Goal: Transaction & Acquisition: Purchase product/service

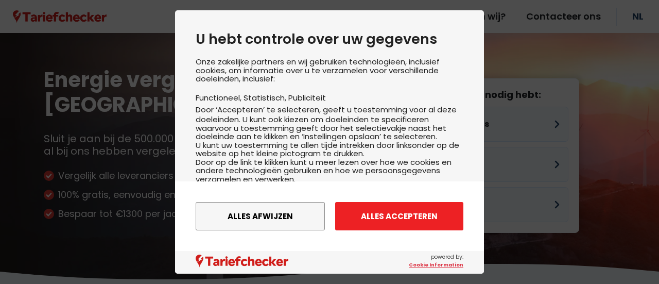
click at [379, 216] on button "Alles accepteren" at bounding box center [399, 216] width 128 height 28
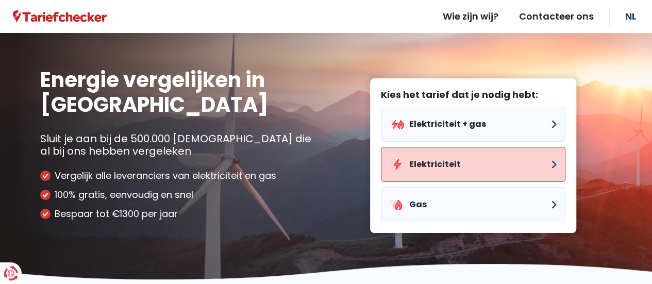
click at [430, 167] on button "Elektriciteit" at bounding box center [473, 164] width 184 height 35
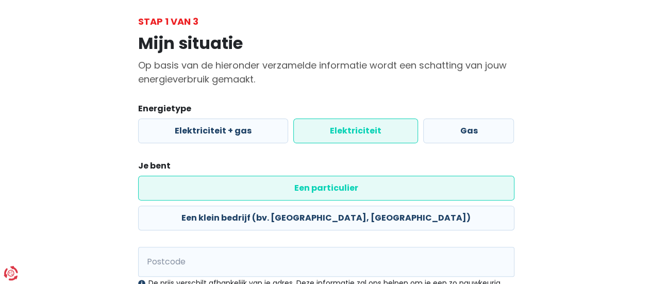
scroll to position [103, 0]
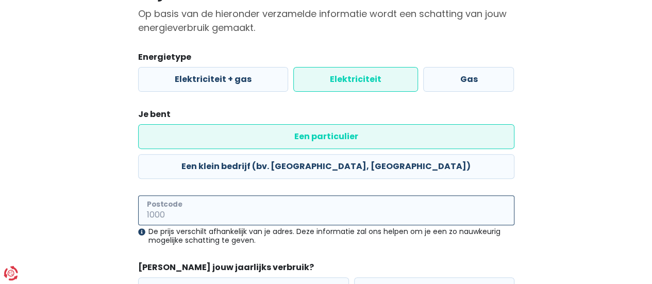
click at [177, 195] on input "Postcode" at bounding box center [326, 210] width 376 height 30
type input "2520"
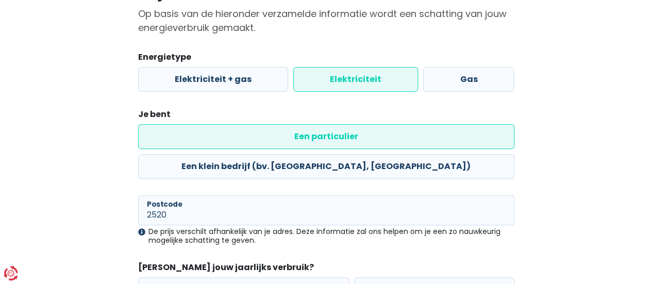
click at [113, 207] on div "Mijn situatie Op basis van de hieronder verzamelde informatie wordt een schatti…" at bounding box center [325, 162] width 587 height 371
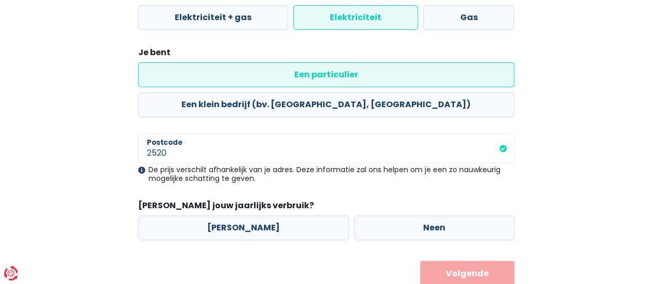
scroll to position [169, 0]
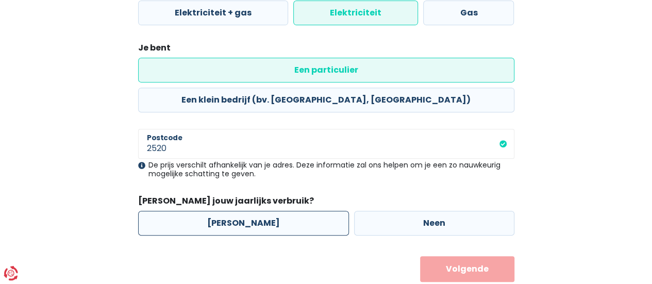
click at [230, 211] on label "[PERSON_NAME]" at bounding box center [243, 223] width 211 height 25
click at [230, 211] on input "[PERSON_NAME]" at bounding box center [243, 223] width 211 height 25
radio input "true"
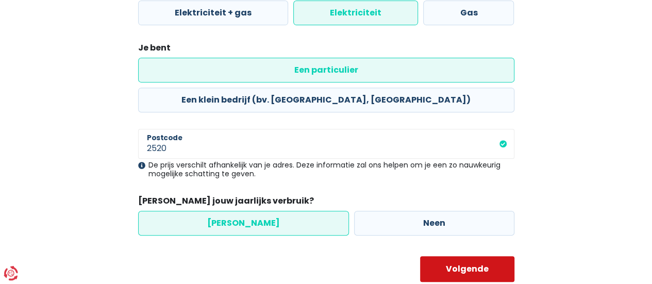
click at [462, 256] on button "Volgende" at bounding box center [467, 269] width 94 height 26
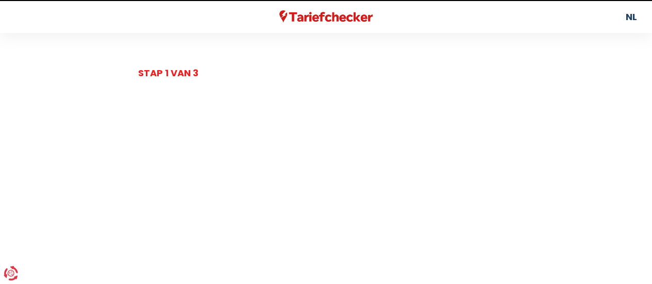
select select
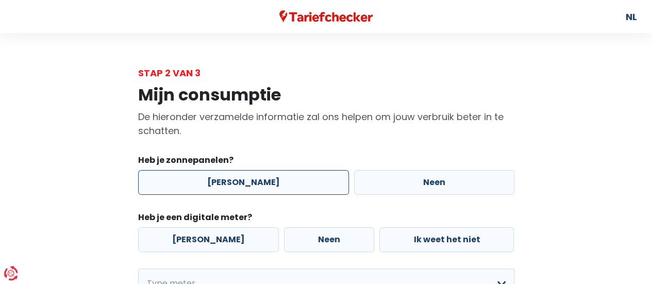
click at [214, 182] on label "[PERSON_NAME]" at bounding box center [243, 182] width 211 height 25
click at [214, 182] on input "[PERSON_NAME]" at bounding box center [243, 182] width 211 height 25
radio input "true"
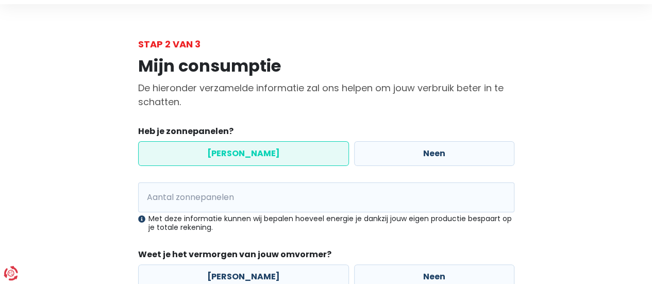
scroll to position [52, 0]
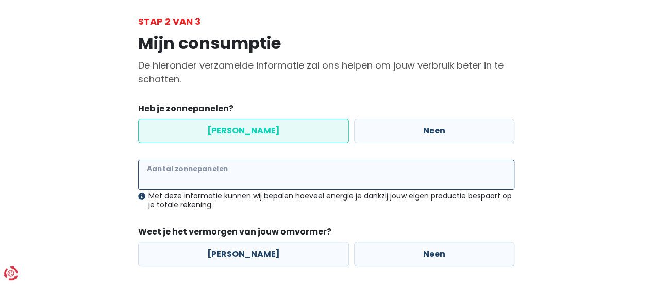
click at [148, 176] on input "Aantal zonnepanelen" at bounding box center [326, 175] width 376 height 30
type input "22"
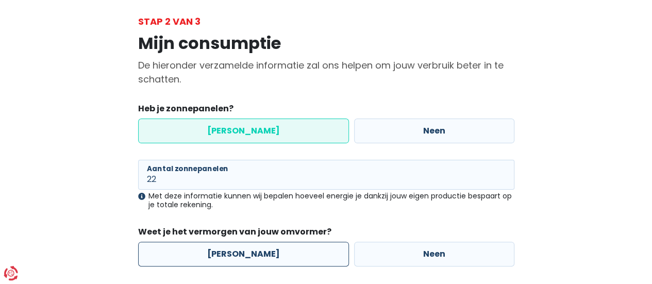
click at [226, 251] on label "[PERSON_NAME]" at bounding box center [243, 254] width 211 height 25
click at [226, 251] on input "[PERSON_NAME]" at bounding box center [243, 254] width 211 height 25
radio input "true"
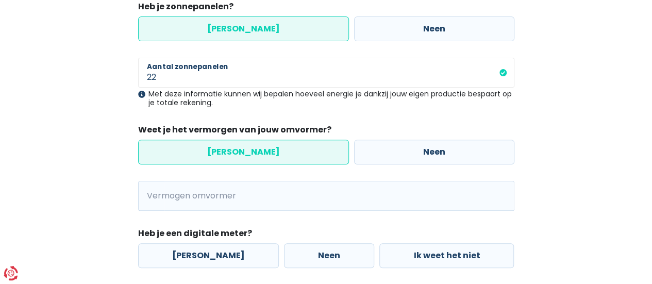
scroll to position [155, 0]
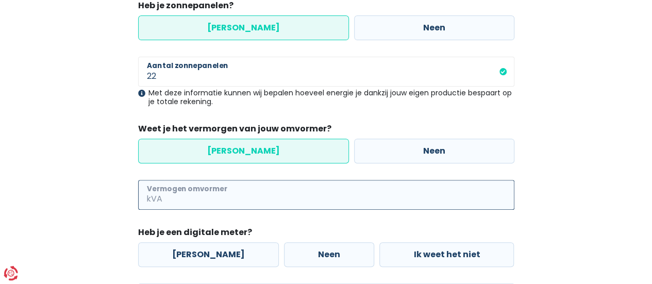
click at [174, 198] on input "Vermogen omvormer" at bounding box center [339, 195] width 350 height 30
type input "6"
click at [205, 248] on label "[PERSON_NAME]" at bounding box center [208, 254] width 141 height 25
click at [205, 248] on input "[PERSON_NAME]" at bounding box center [208, 254] width 141 height 25
radio input "true"
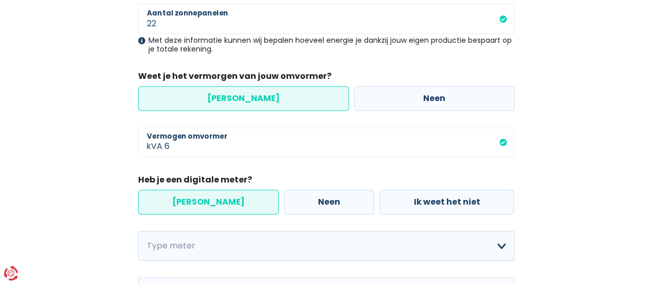
scroll to position [309, 0]
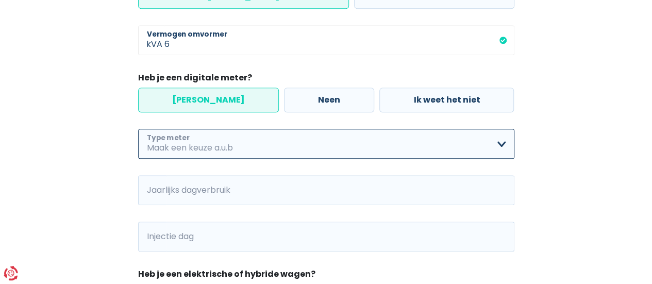
click at [180, 146] on select "Enkelvoudig Tweevoudig Enkelvoudig + uitsluitend nachttarief Tweevoudig + uitsl…" at bounding box center [326, 144] width 376 height 30
select select "day_night_bi_hourly"
click at [138, 129] on select "Enkelvoudig Tweevoudig Enkelvoudig + uitsluitend nachttarief Tweevoudig + uitsl…" at bounding box center [326, 144] width 376 height 30
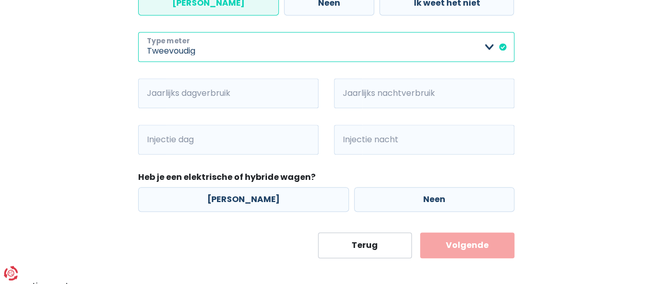
scroll to position [412, 0]
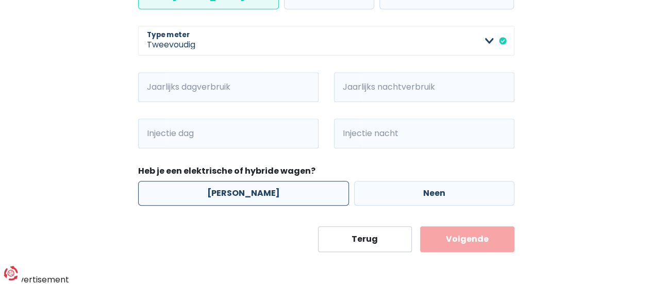
click at [244, 185] on label "[PERSON_NAME]" at bounding box center [243, 193] width 211 height 25
click at [244, 185] on input "[PERSON_NAME]" at bounding box center [243, 193] width 211 height 25
radio input "true"
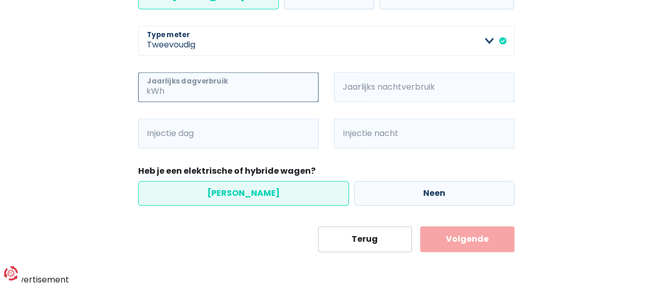
click at [235, 81] on input "Jaarlijks dagverbruik" at bounding box center [242, 87] width 152 height 30
type input "822"
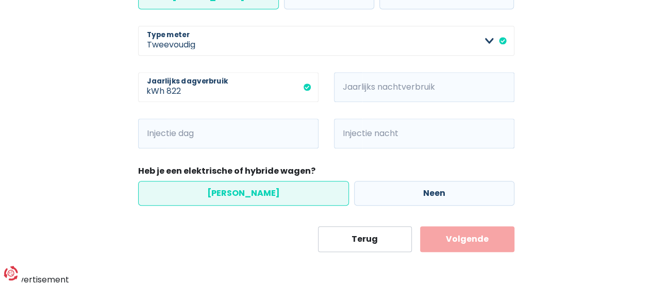
click at [359, 91] on span "kWh" at bounding box center [348, 87] width 28 height 30
click at [372, 83] on input "Jaarlijks nachtverbruik" at bounding box center [438, 87] width 152 height 30
type input "2232"
click at [332, 109] on div "2232 kWh Jaarlijks nachtverbruik" at bounding box center [424, 95] width 196 height 46
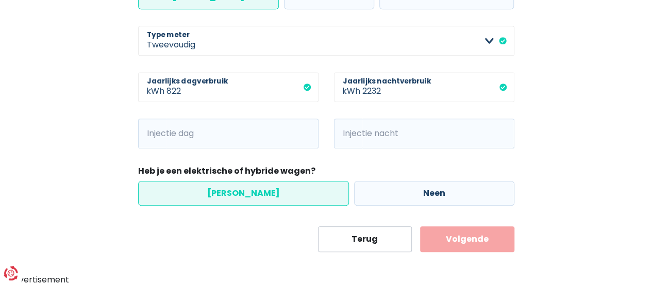
click at [228, 131] on input "Injectie dag" at bounding box center [242, 133] width 152 height 30
click at [214, 131] on input "Injectie dag" at bounding box center [242, 133] width 152 height 30
type input "2600"
click at [363, 137] on input "Injectie nacht" at bounding box center [438, 133] width 152 height 30
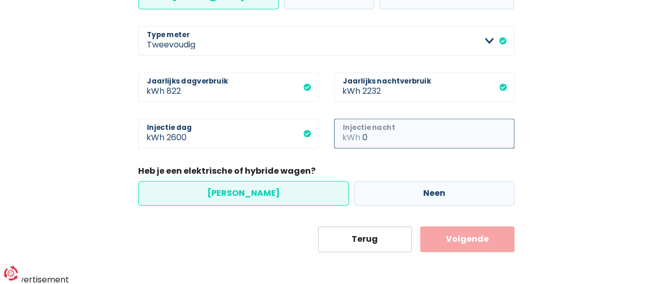
type input "0"
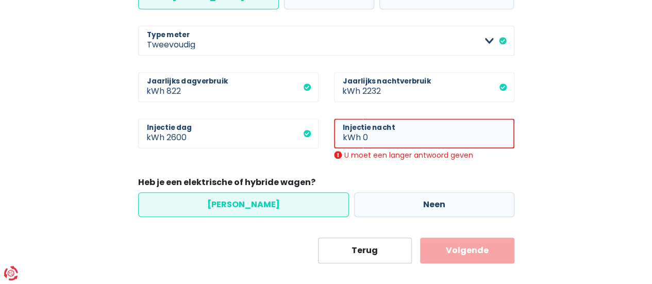
click at [409, 138] on input "0" at bounding box center [438, 133] width 151 height 30
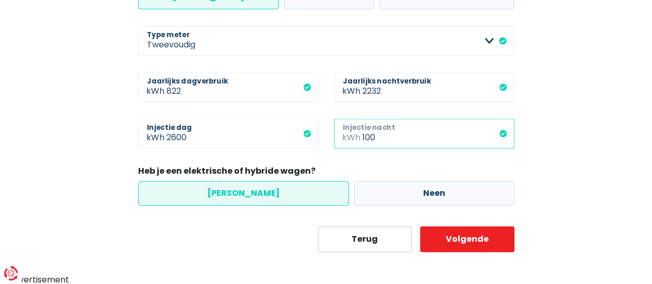
type input "100"
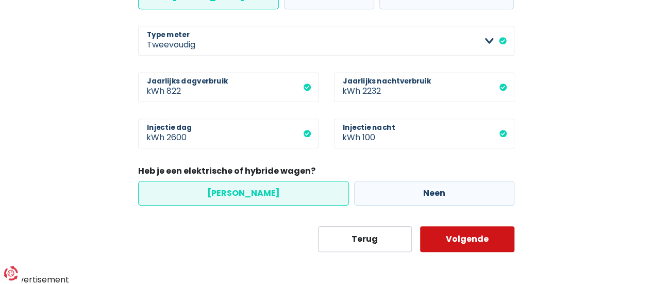
click at [462, 236] on button "Volgende" at bounding box center [467, 239] width 94 height 26
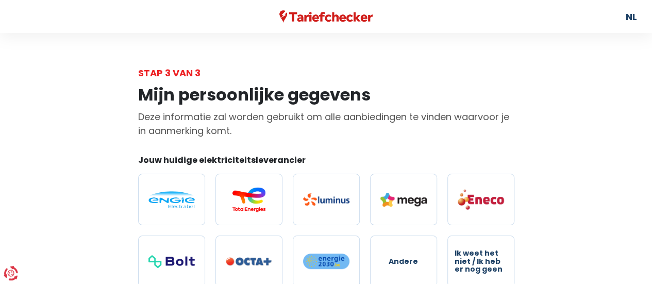
scroll to position [52, 0]
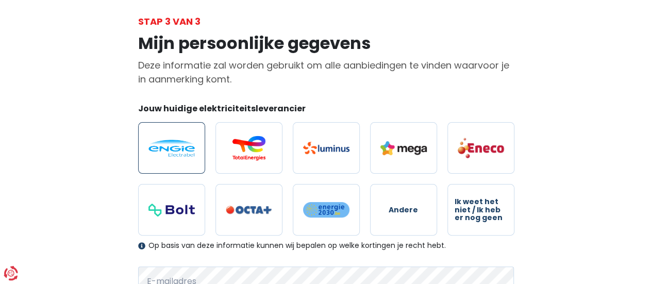
click at [171, 150] on img at bounding box center [171, 148] width 46 height 17
click at [171, 150] on input "radio" at bounding box center [171, 148] width 67 height 52
radio input "true"
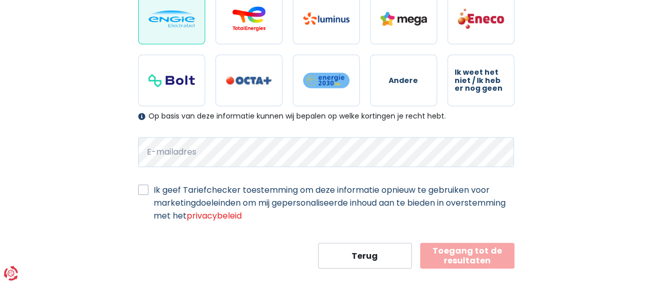
scroll to position [195, 0]
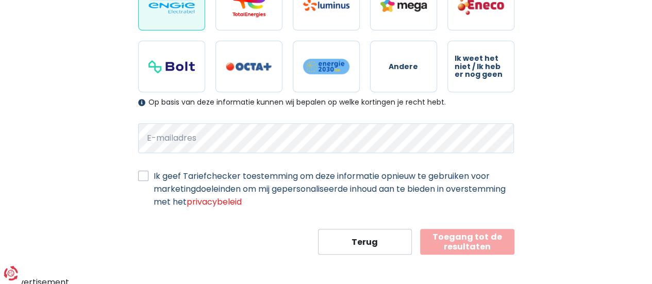
click at [154, 176] on label "Ik geef Tariefchecker toestemming om deze informatie opnieuw te gebruiken voor …" at bounding box center [334, 188] width 361 height 39
click at [139, 176] on input "Ik geef Tariefchecker toestemming om deze informatie opnieuw te gebruiken voor …" at bounding box center [143, 174] width 10 height 10
checkbox input "true"
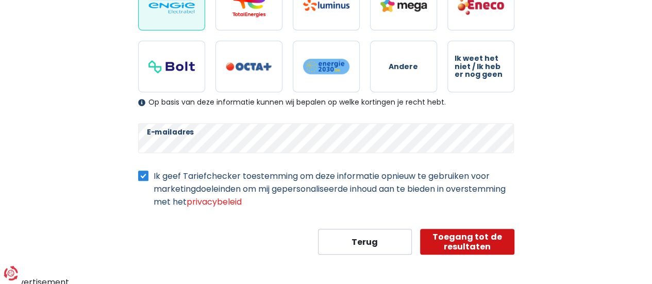
click at [463, 232] on button "Toegang tot de resultaten" at bounding box center [467, 242] width 94 height 26
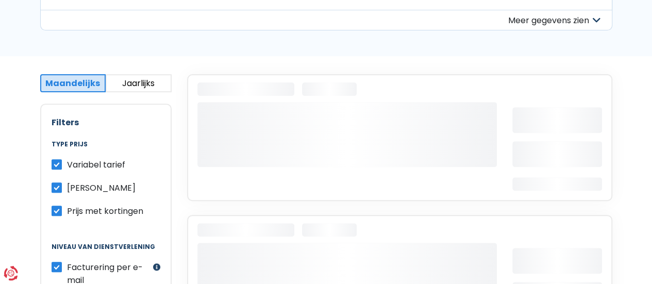
scroll to position [155, 0]
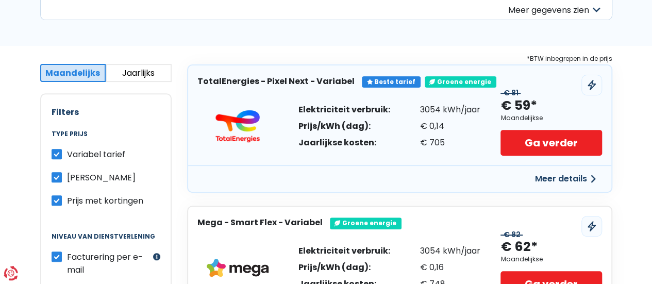
click at [67, 154] on label "Variabel tarief" at bounding box center [96, 154] width 58 height 13
click at [54, 154] on input "Variabel tarief" at bounding box center [57, 153] width 10 height 10
checkbox input "false"
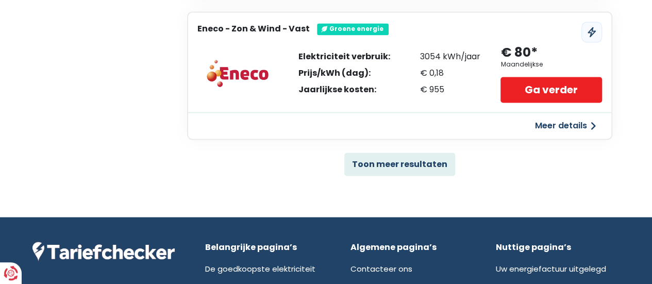
scroll to position [773, 0]
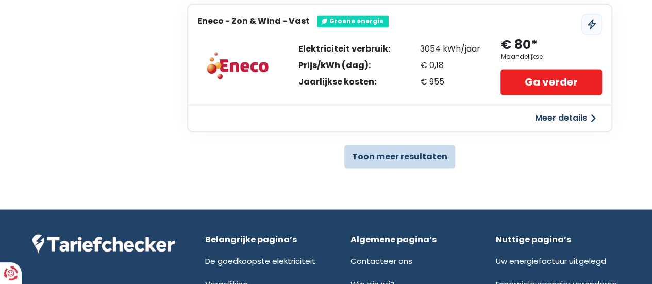
click at [365, 154] on button "Toon meer resultaten" at bounding box center [399, 156] width 111 height 23
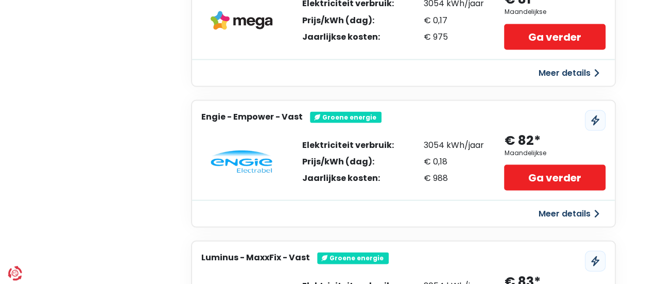
scroll to position [979, 0]
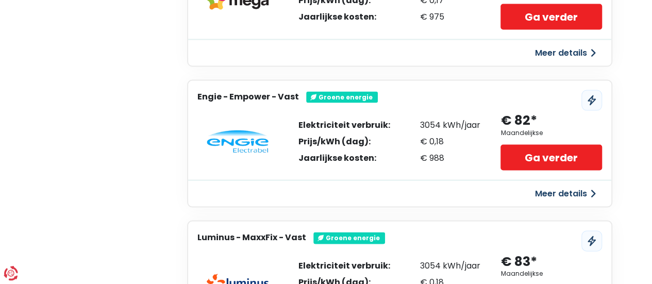
click at [567, 190] on button "Meer details" at bounding box center [565, 193] width 73 height 19
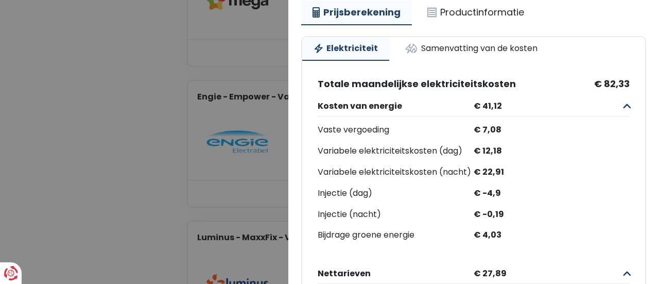
scroll to position [103, 0]
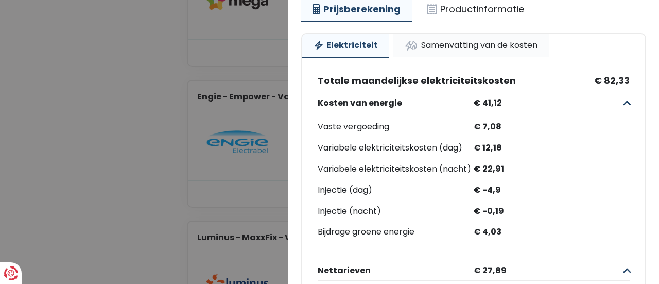
click at [478, 41] on link "Samenvatting van de kosten" at bounding box center [472, 45] width 156 height 23
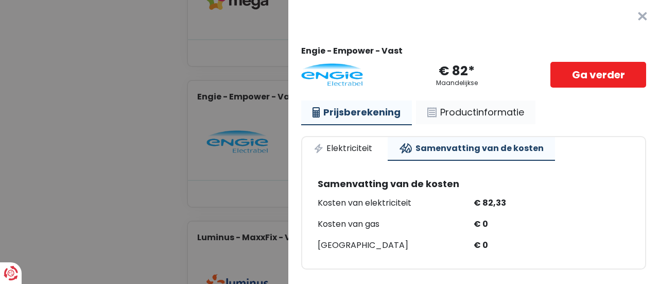
click at [472, 104] on link "Productinformatie" at bounding box center [476, 112] width 120 height 24
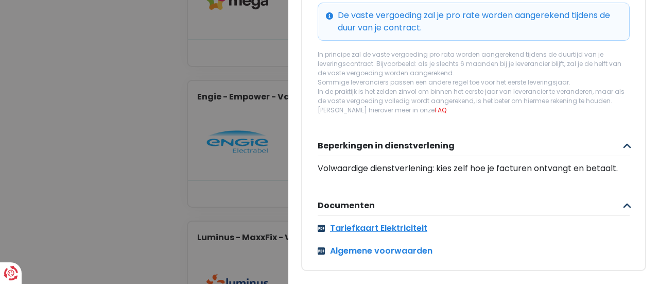
scroll to position [471, 0]
click at [390, 222] on link "Tariefkaart Elektriciteit" at bounding box center [474, 228] width 312 height 12
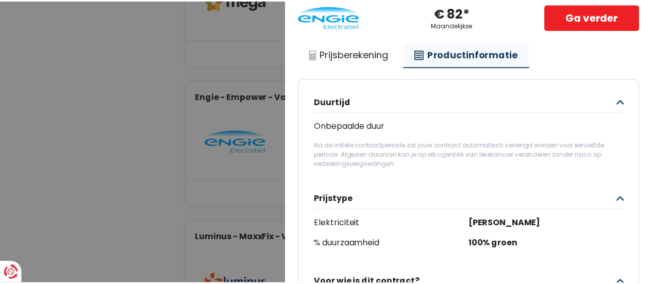
scroll to position [0, 0]
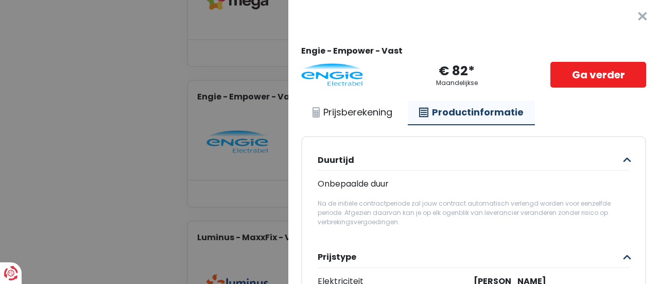
click at [627, 12] on button "×" at bounding box center [642, 16] width 33 height 33
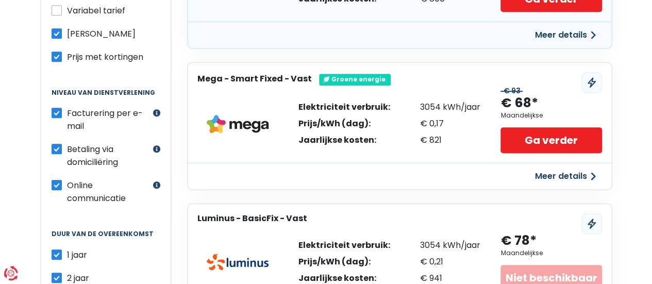
scroll to position [309, 0]
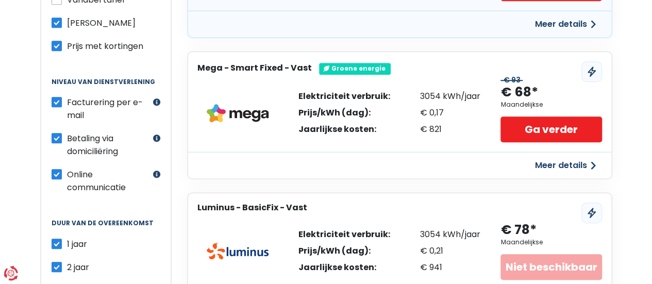
click at [67, 169] on label "Online communicatie" at bounding box center [108, 181] width 83 height 26
click at [56, 169] on input "Online communicatie" at bounding box center [57, 173] width 10 height 10
checkbox input "false"
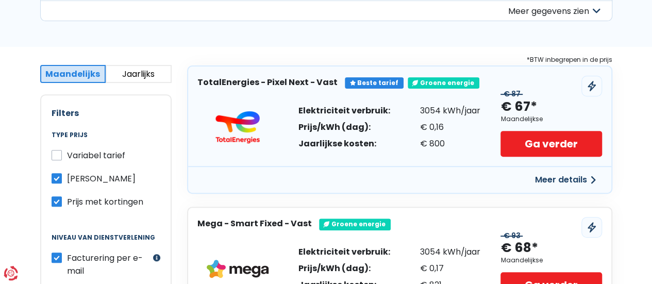
scroll to position [155, 0]
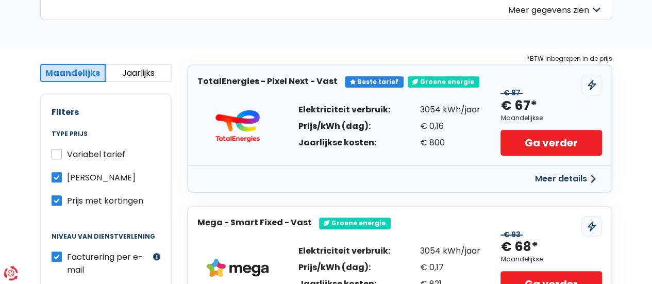
click at [135, 67] on button "Jaarlijks" at bounding box center [139, 73] width 66 height 18
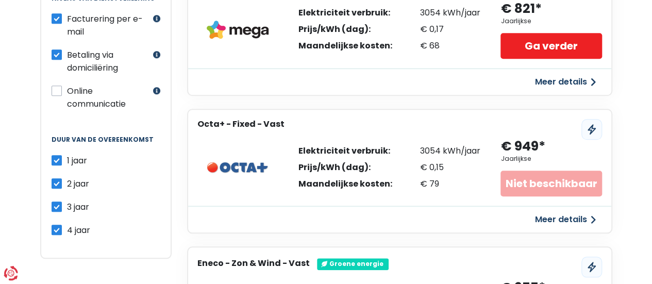
scroll to position [361, 0]
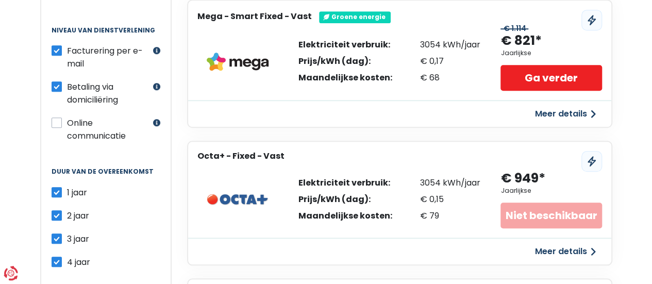
click at [67, 232] on label "3 jaar" at bounding box center [78, 238] width 22 height 13
click at [53, 232] on input "3 jaar" at bounding box center [57, 237] width 10 height 10
checkbox input "false"
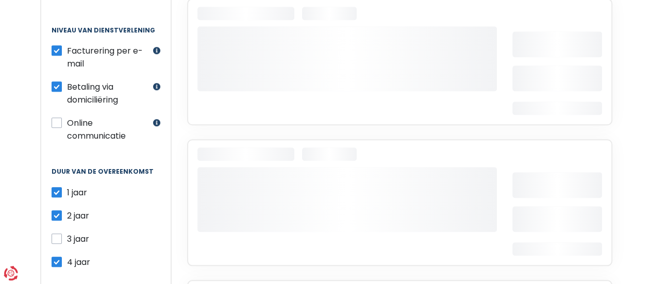
click at [67, 256] on label "4 jaar" at bounding box center [78, 262] width 23 height 13
click at [57, 256] on input "4 jaar" at bounding box center [57, 261] width 10 height 10
checkbox input "false"
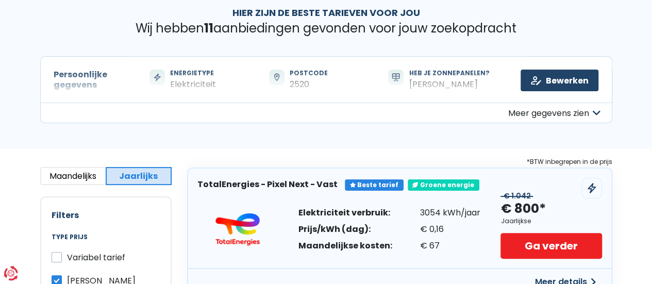
scroll to position [155, 0]
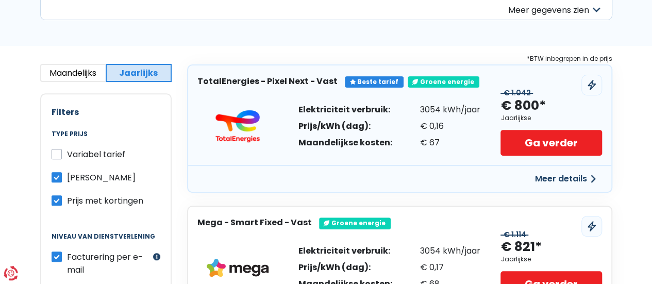
click at [67, 200] on label "Prijs met kortingen" at bounding box center [105, 200] width 76 height 13
click at [57, 200] on input "Prijs met kortingen" at bounding box center [57, 199] width 10 height 10
checkbox input "false"
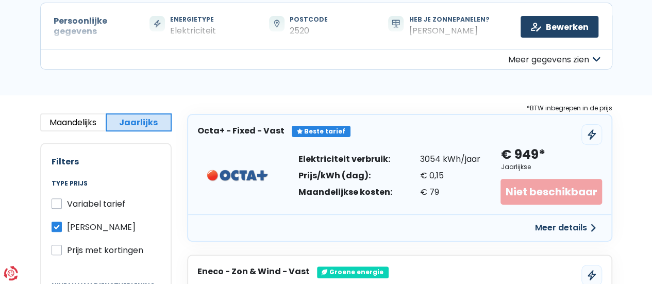
scroll to position [0, 0]
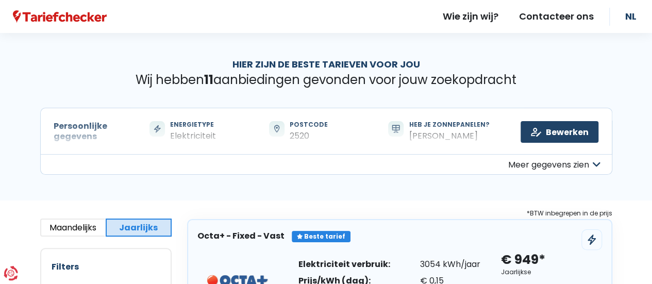
click at [553, 165] on button "Meer gegevens zien" at bounding box center [326, 164] width 572 height 21
